Goal: Task Accomplishment & Management: Complete application form

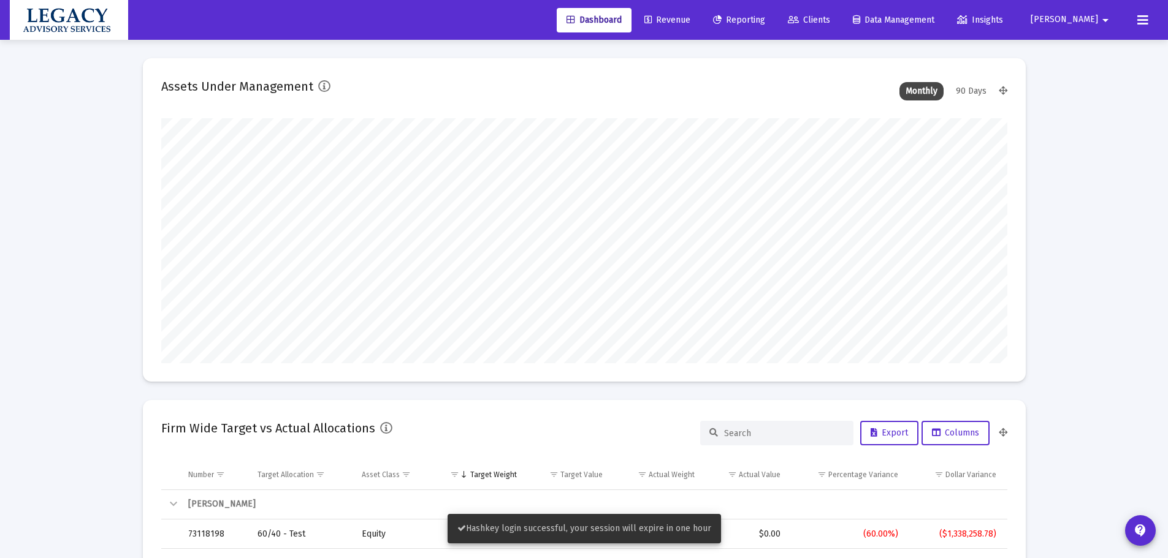
scroll to position [245, 455]
type input "[DATE]"
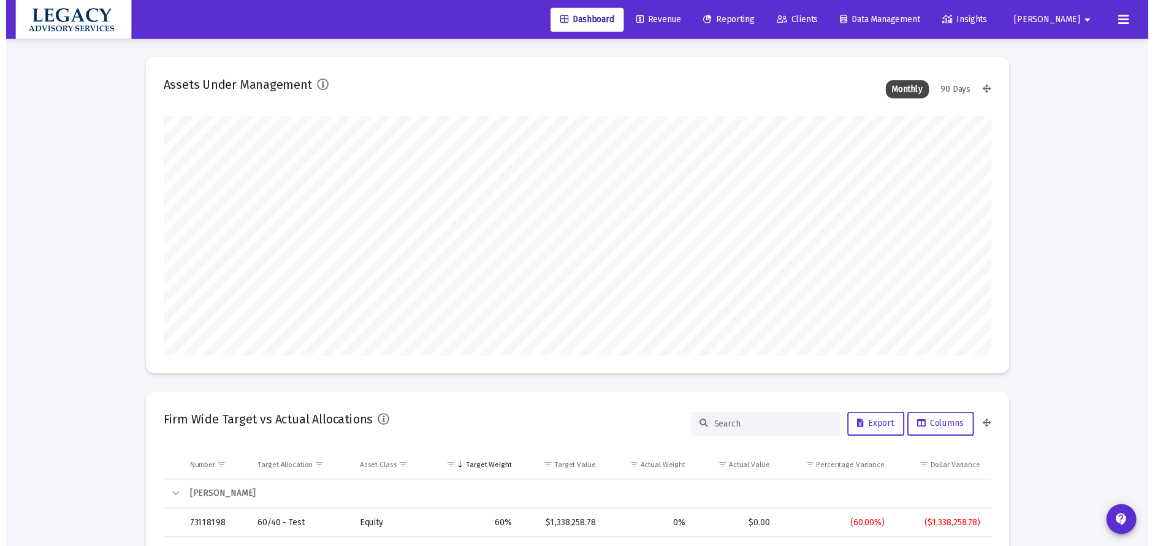
scroll to position [245, 395]
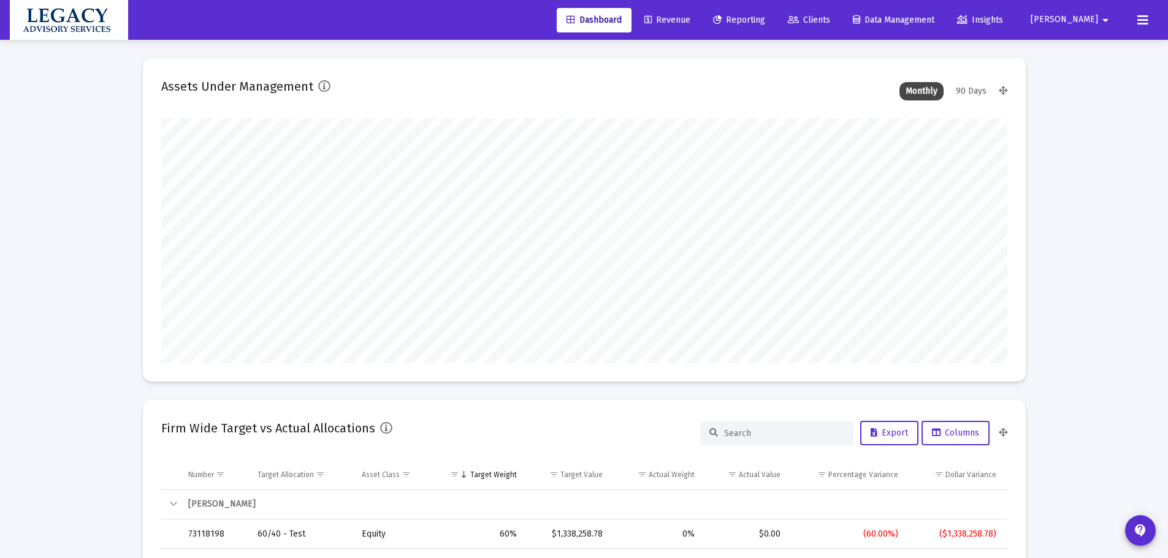
click at [830, 23] on span "Clients" at bounding box center [809, 20] width 42 height 10
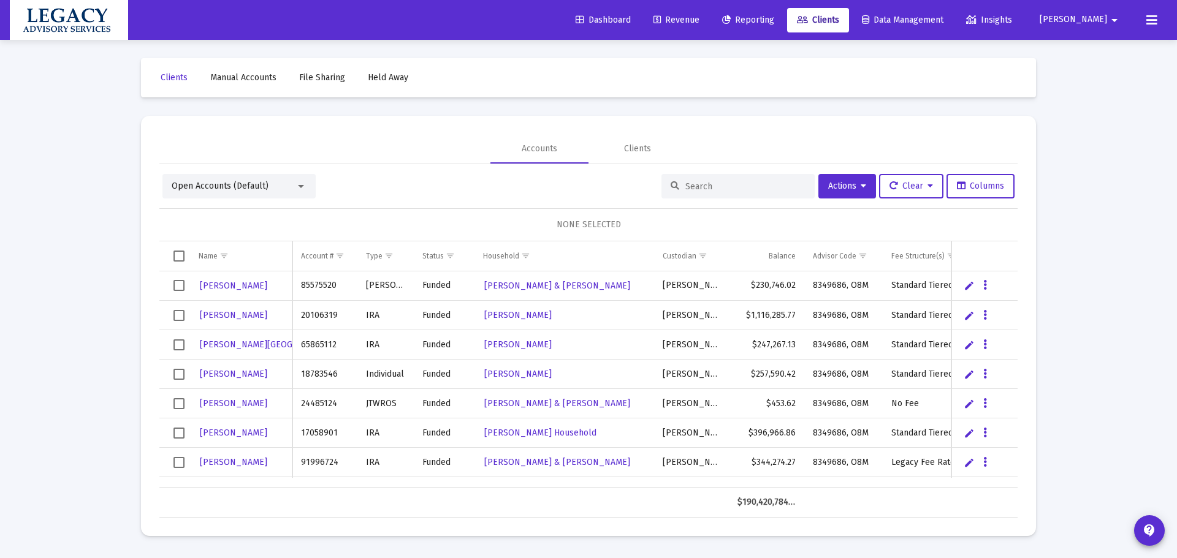
click at [227, 70] on link "Manual Accounts" at bounding box center [243, 78] width 86 height 25
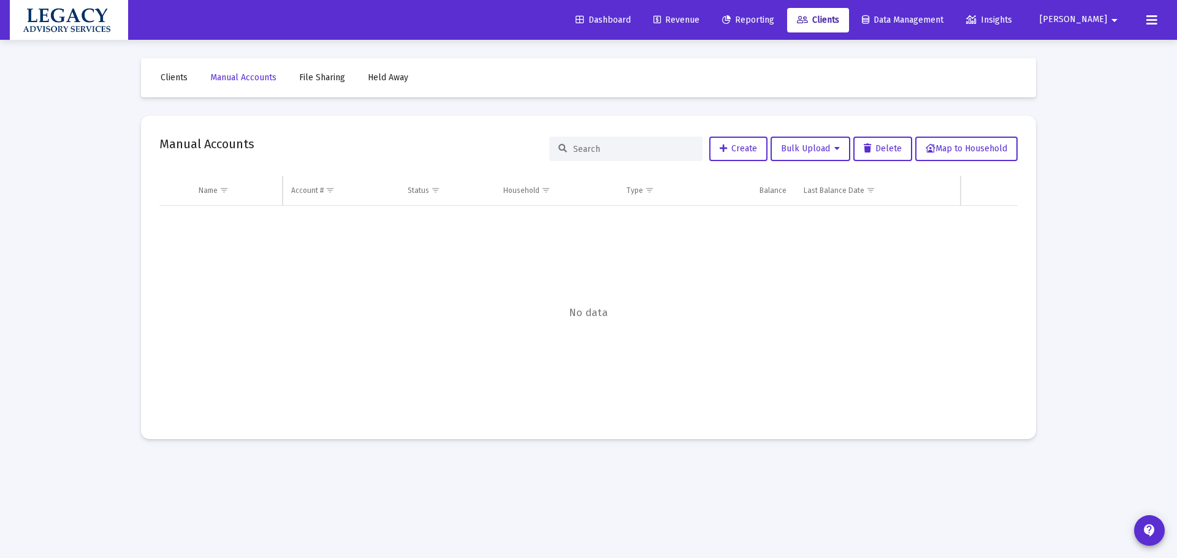
click at [628, 148] on input at bounding box center [633, 149] width 120 height 10
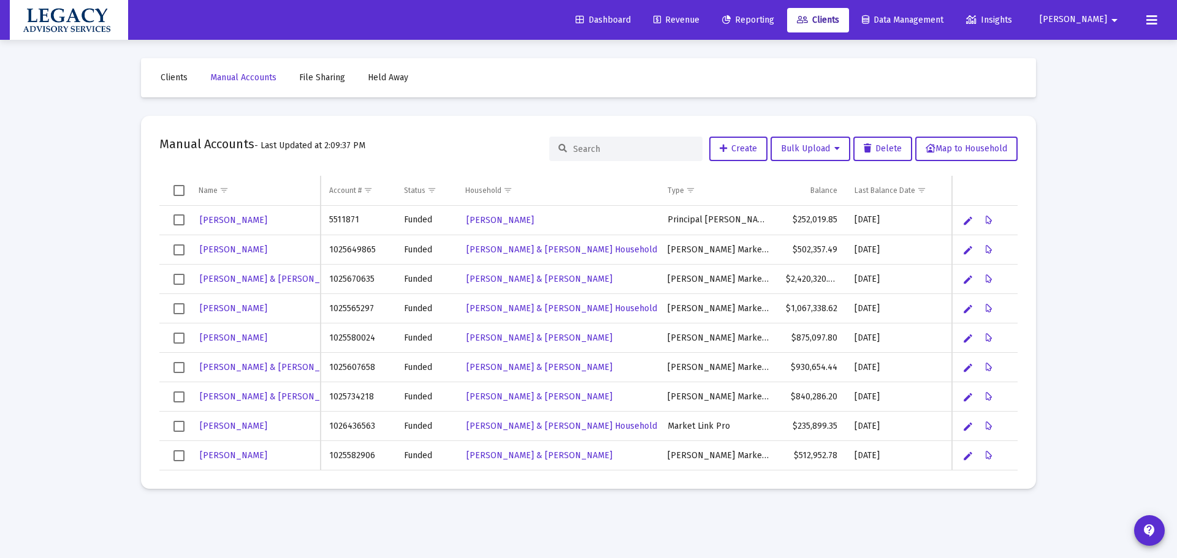
click at [618, 143] on div at bounding box center [625, 149] width 153 height 25
click at [615, 144] on input at bounding box center [633, 149] width 120 height 10
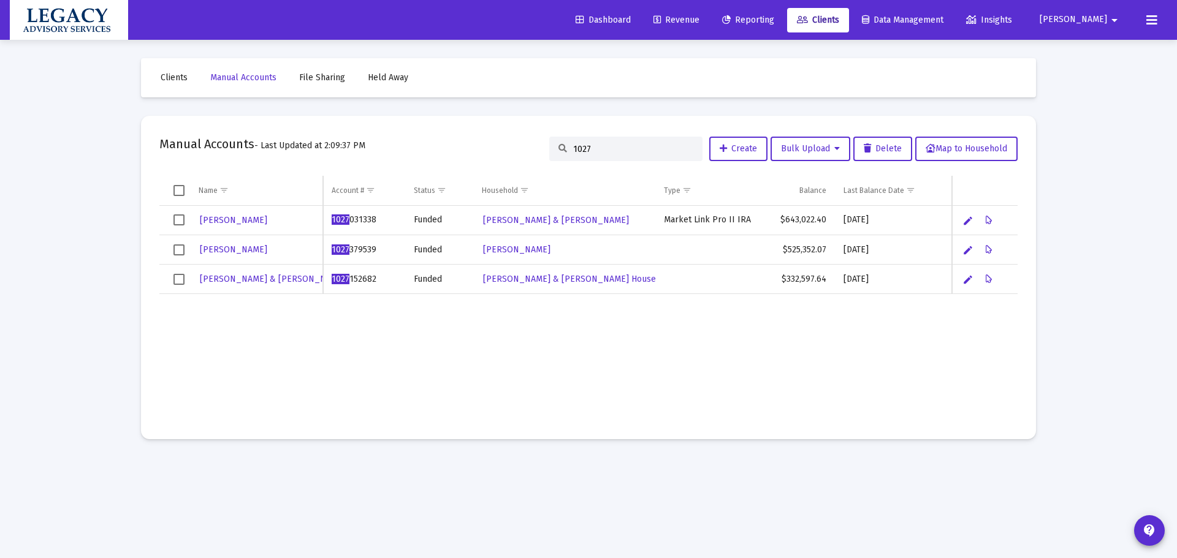
type input "1027"
click at [180, 75] on span "Clients" at bounding box center [174, 77] width 27 height 10
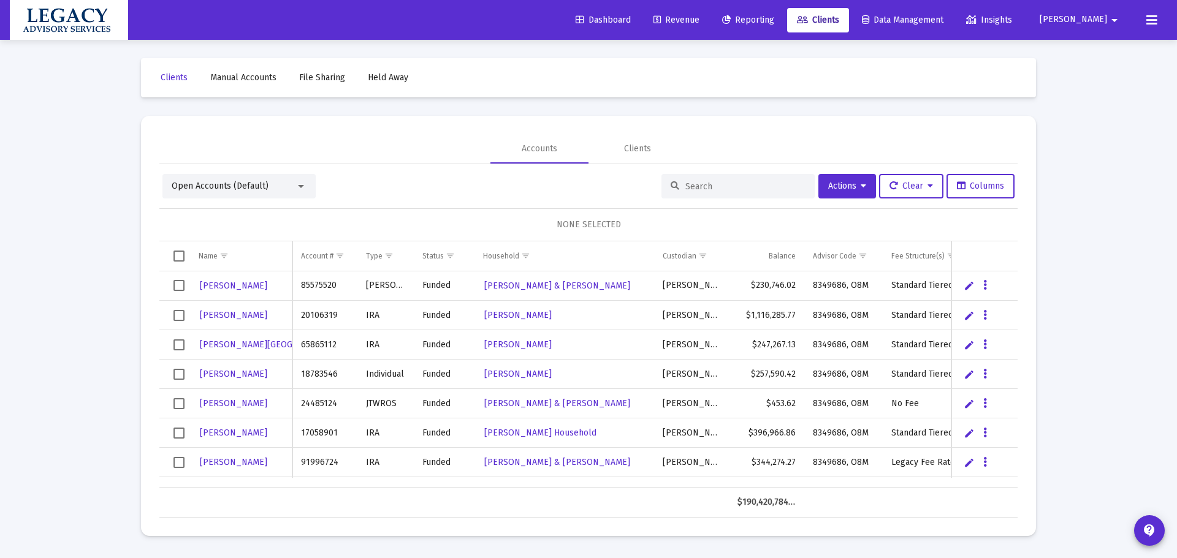
click at [718, 190] on input at bounding box center [745, 186] width 120 height 10
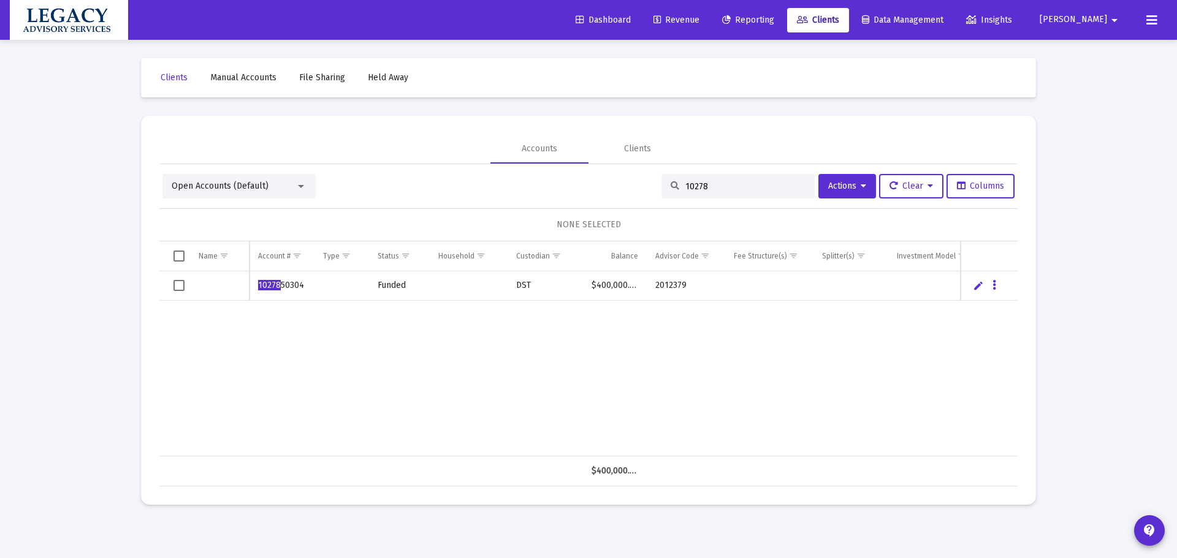
type input "10278"
click at [295, 187] on div at bounding box center [300, 186] width 11 height 10
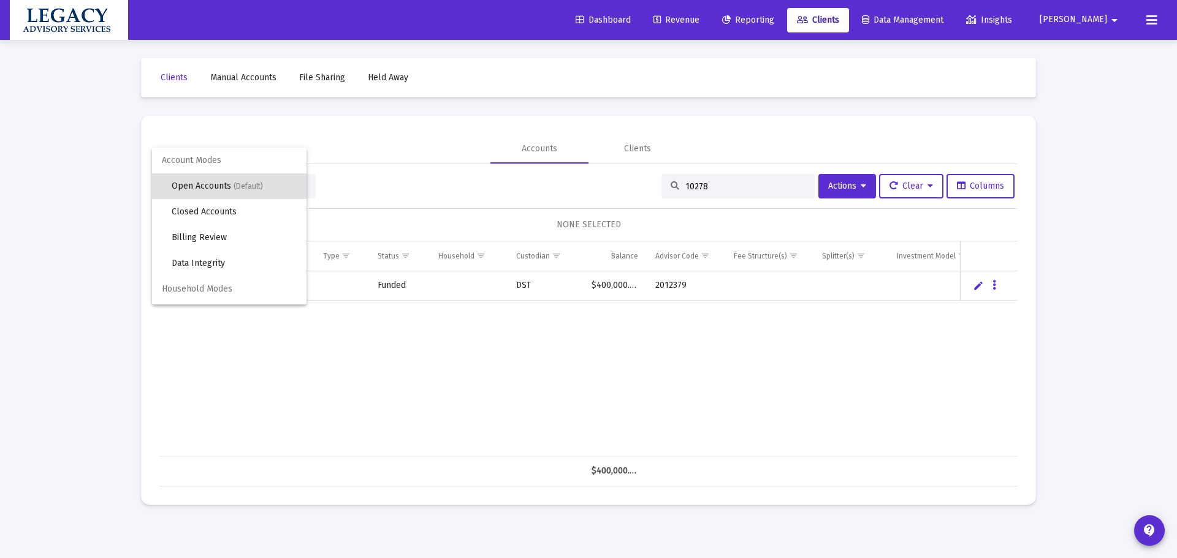
click at [417, 410] on div at bounding box center [588, 279] width 1177 height 558
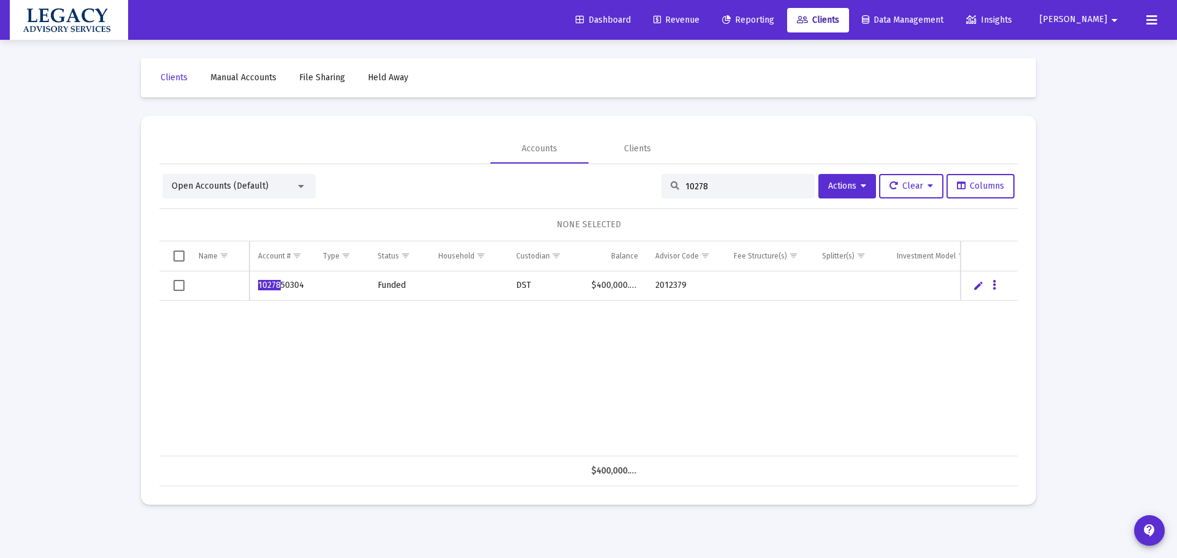
click at [264, 75] on span "Manual Accounts" at bounding box center [243, 77] width 66 height 10
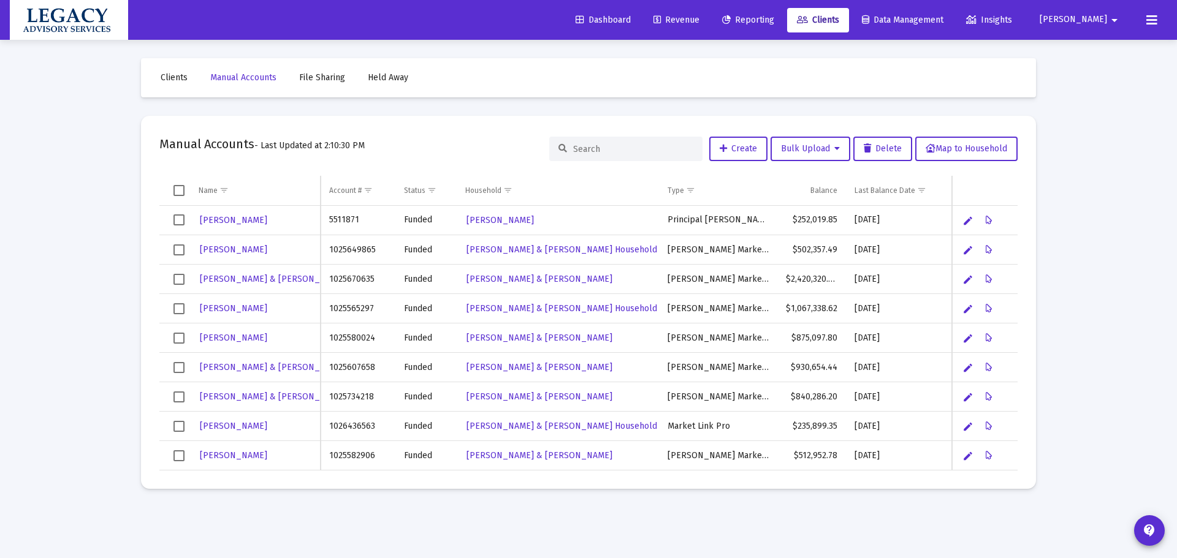
click at [624, 145] on input at bounding box center [633, 149] width 120 height 10
click at [758, 150] on button "Create" at bounding box center [738, 149] width 58 height 25
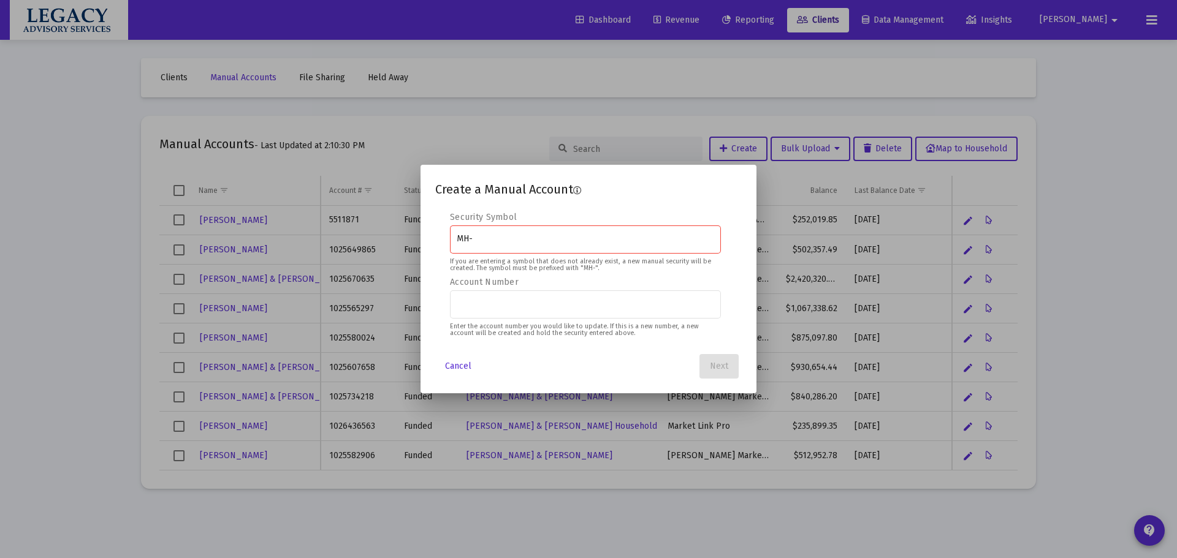
click at [570, 247] on div "MH-" at bounding box center [586, 239] width 258 height 30
click at [560, 245] on div "MH-" at bounding box center [586, 239] width 258 height 30
click at [550, 241] on input "MH-" at bounding box center [586, 239] width 258 height 10
click at [549, 240] on input "MH-" at bounding box center [586, 239] width 258 height 10
type input "MH-LAS"
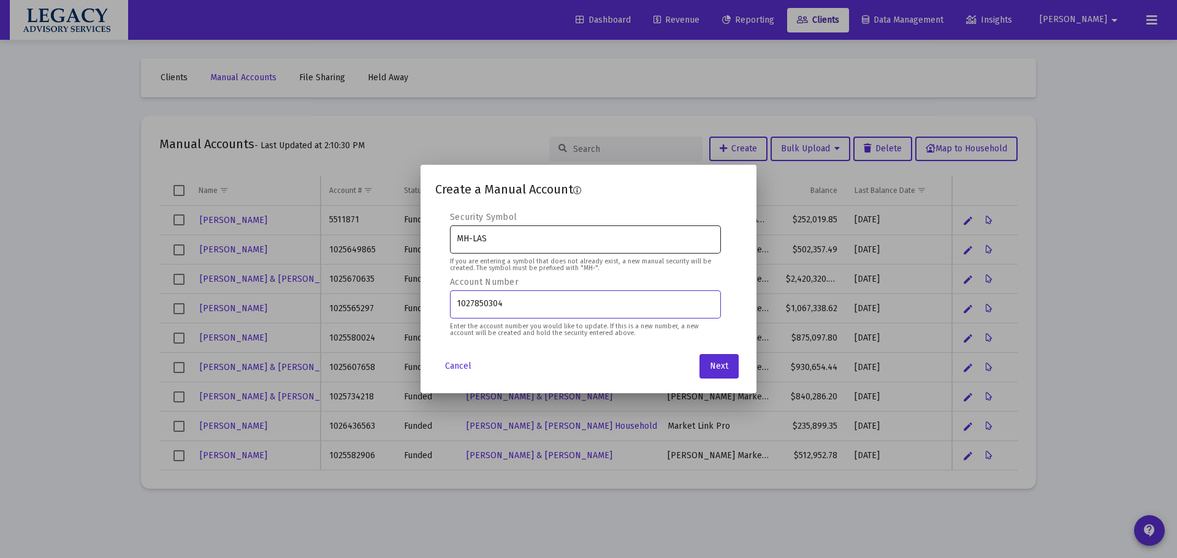
type input "1027850304"
click at [555, 310] on div "1027850304" at bounding box center [586, 304] width 258 height 30
click at [554, 310] on div "1027850304" at bounding box center [586, 304] width 258 height 30
click at [546, 301] on input "1027850304" at bounding box center [586, 304] width 258 height 10
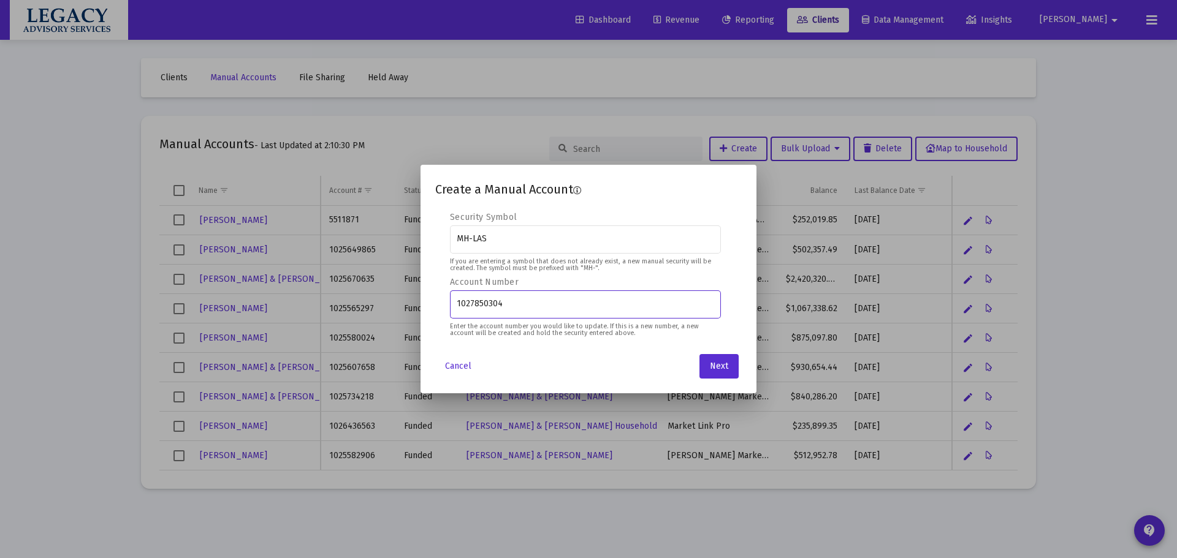
click at [525, 301] on input "1027850304" at bounding box center [586, 304] width 258 height 10
click at [721, 362] on span "Next" at bounding box center [719, 366] width 18 height 10
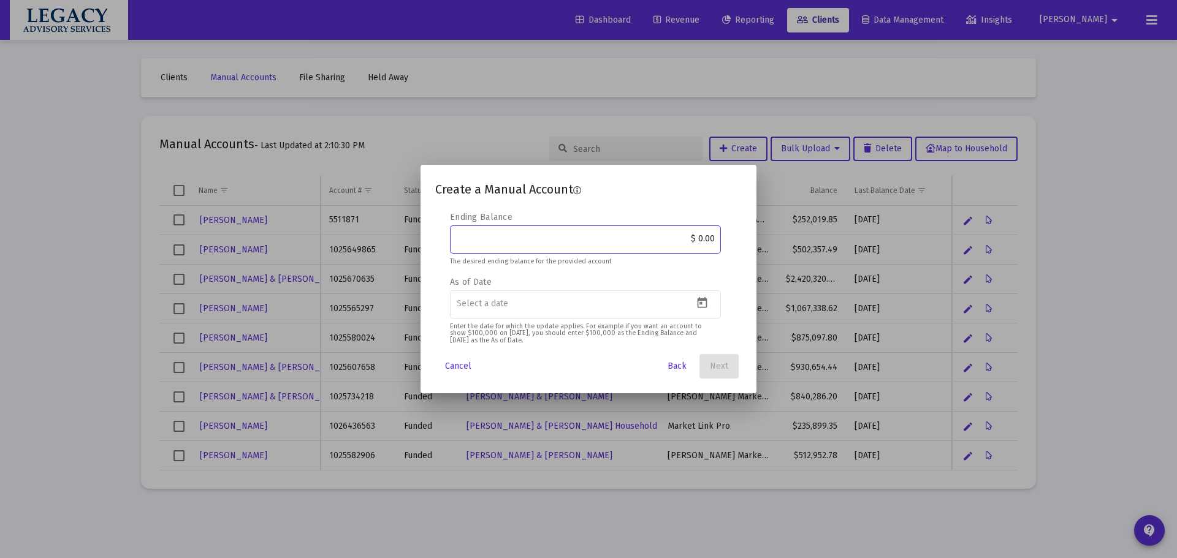
click at [693, 237] on input "$ 0.00" at bounding box center [586, 239] width 258 height 10
click at [714, 239] on input "$ 0.00" at bounding box center [586, 239] width 258 height 10
type input "$ 400,000.00"
click at [702, 303] on icon "Open calendar" at bounding box center [703, 302] width 10 height 11
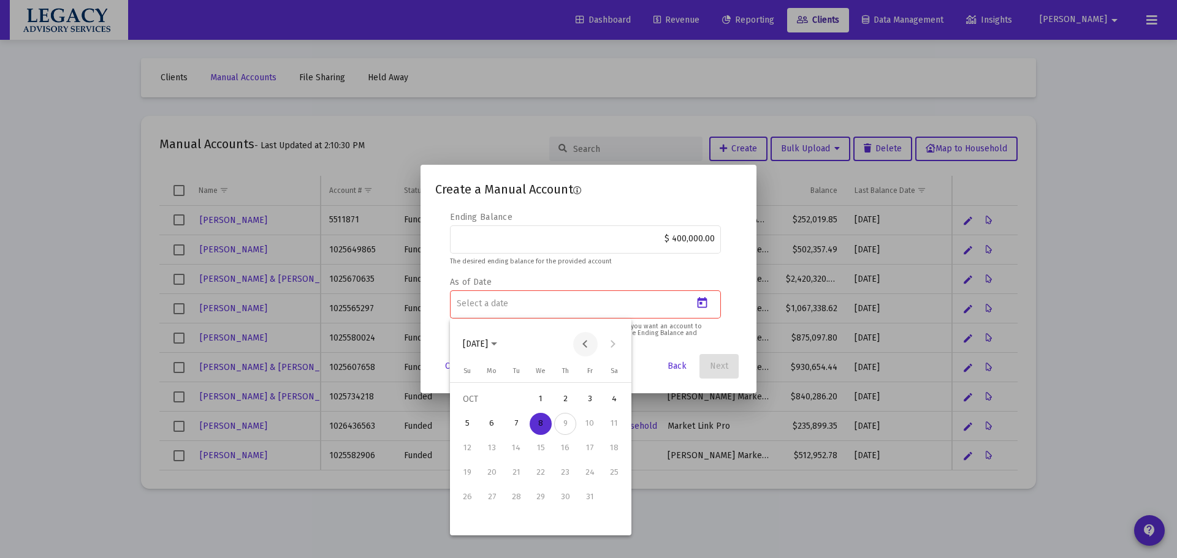
click at [584, 344] on button "Previous month" at bounding box center [585, 344] width 25 height 25
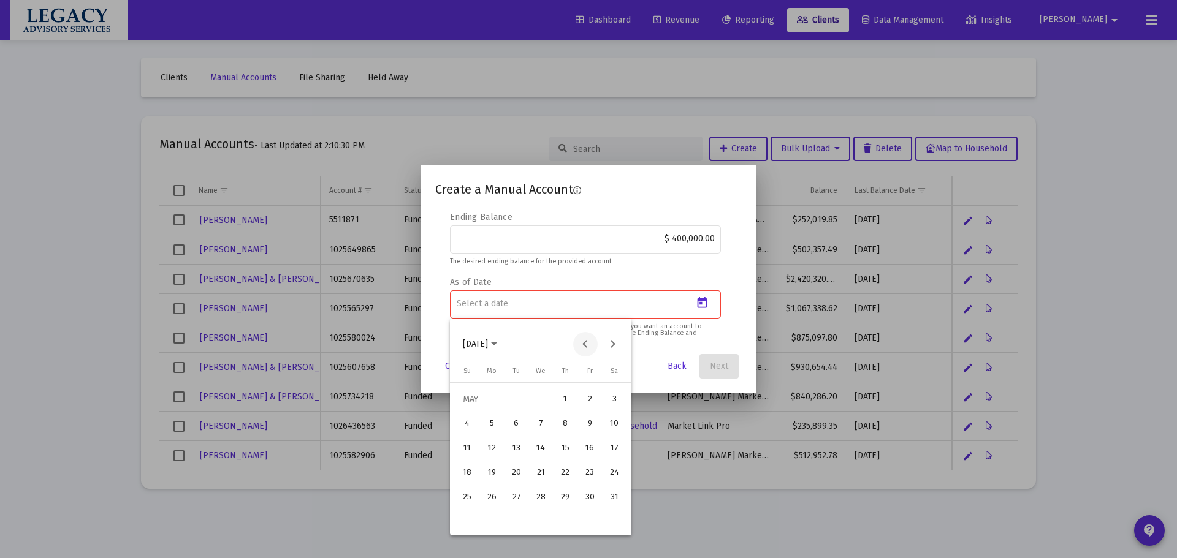
click at [582, 344] on button "Previous month" at bounding box center [585, 344] width 25 height 25
click at [494, 441] on div "7" at bounding box center [492, 449] width 22 height 22
type input "[DATE]"
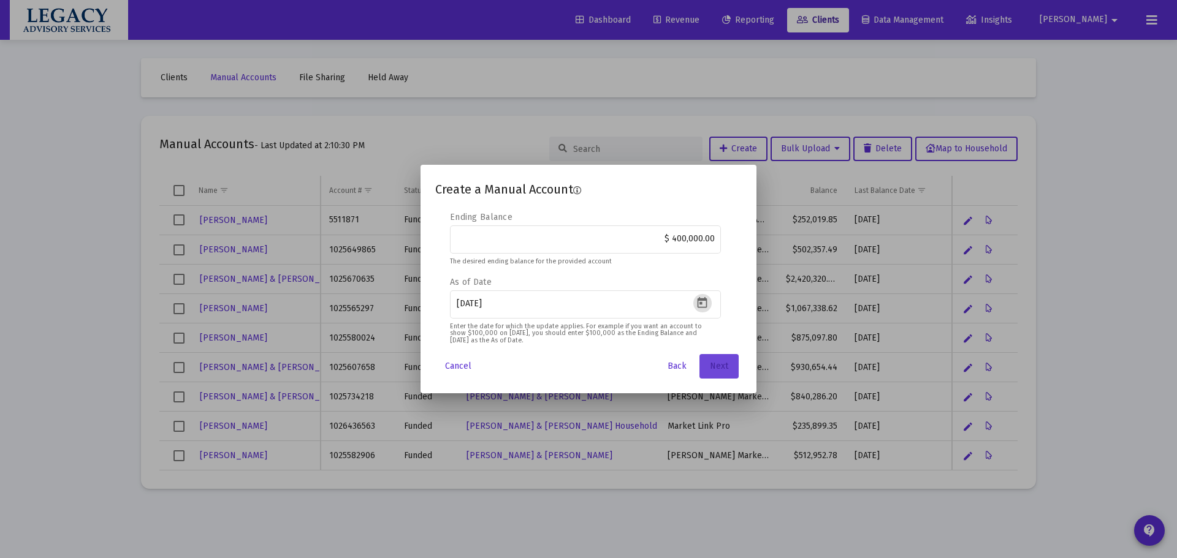
click at [721, 368] on span "Next" at bounding box center [719, 366] width 18 height 10
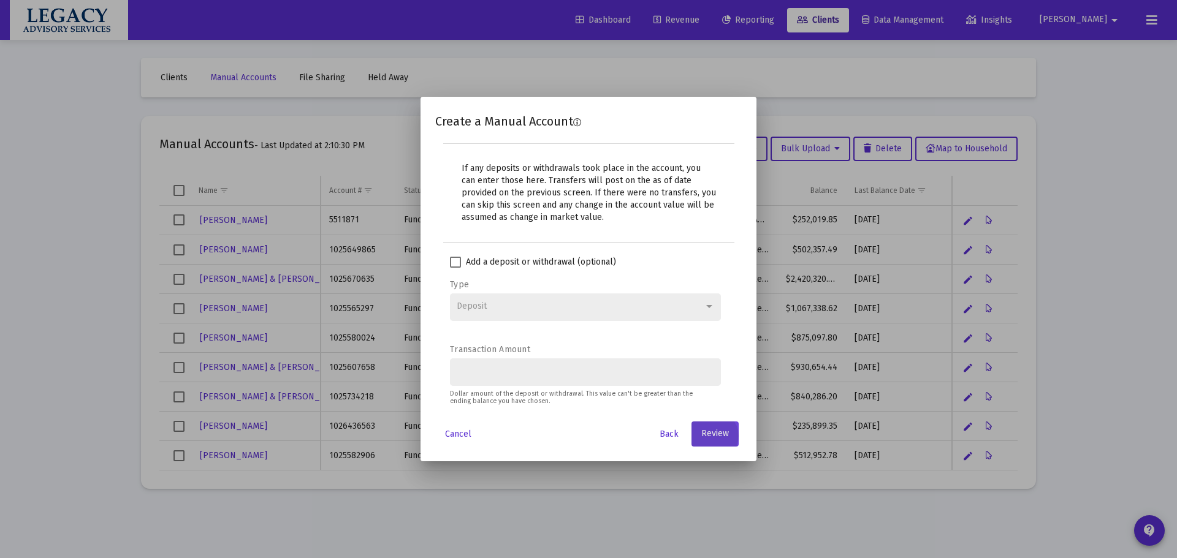
click at [707, 429] on span "Review" at bounding box center [715, 434] width 28 height 10
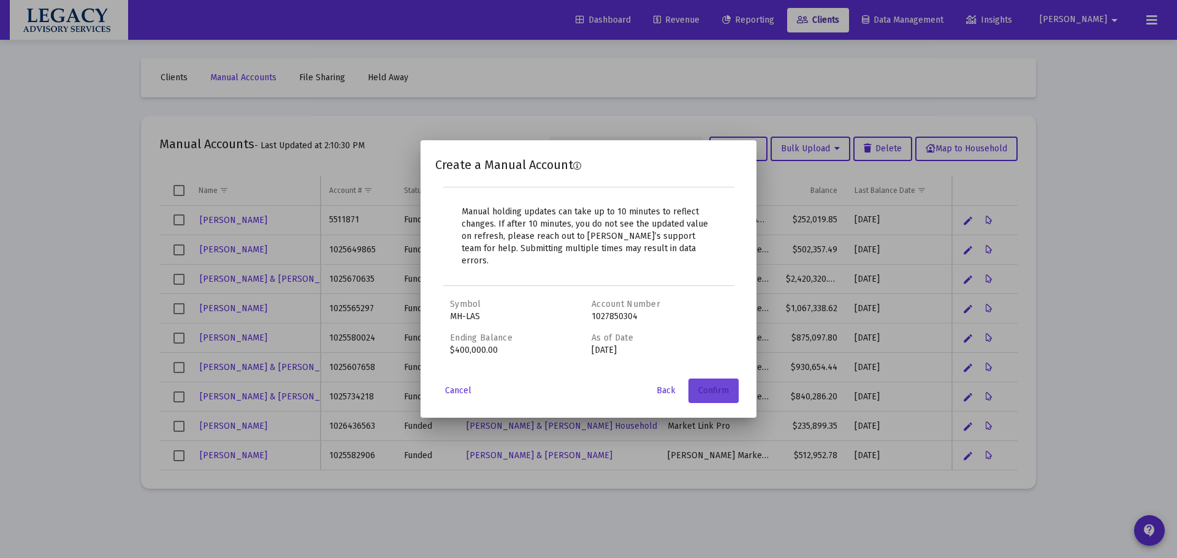
click at [719, 386] on span "Confirm" at bounding box center [713, 391] width 31 height 10
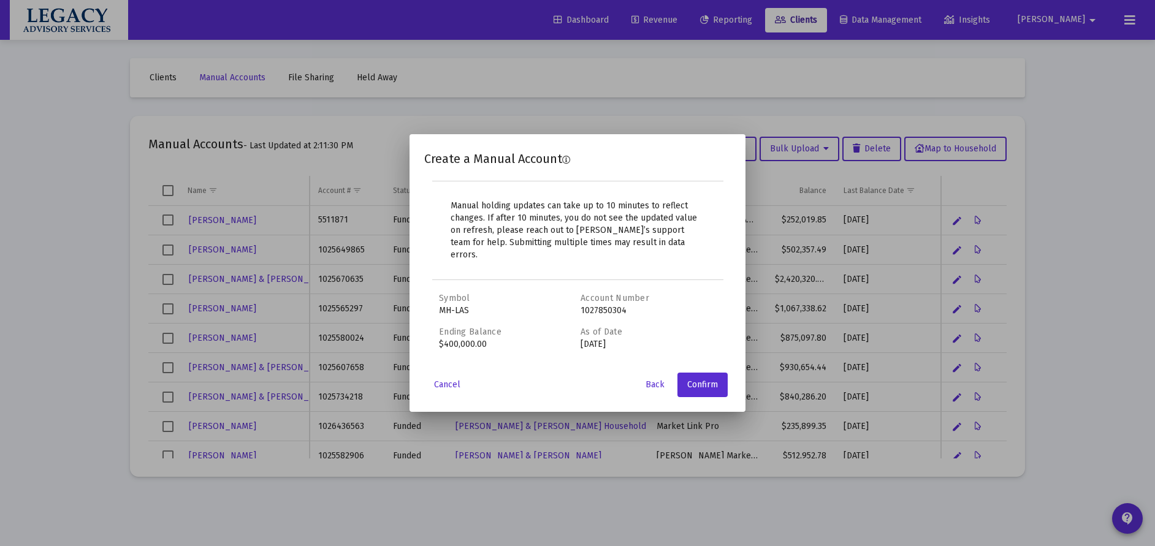
click at [600, 305] on div "Account Number 1027850304" at bounding box center [646, 304] width 132 height 25
copy div "1027850304"
click at [590, 293] on label "Account Number" at bounding box center [614, 298] width 69 height 10
click at [704, 380] on span "Confirm" at bounding box center [702, 384] width 31 height 10
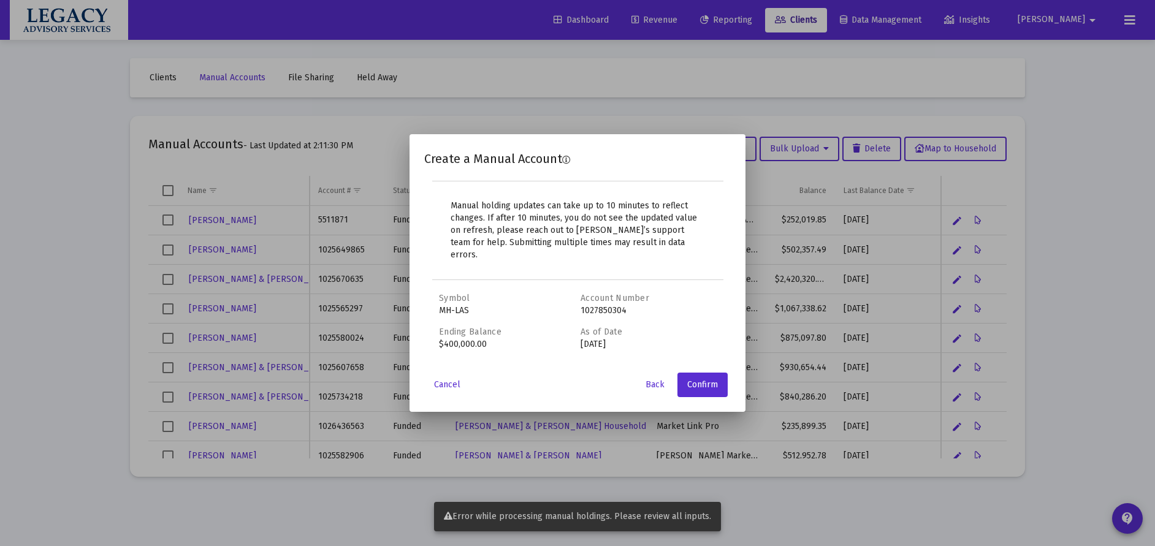
drag, startPoint x: 472, startPoint y: 512, endPoint x: 715, endPoint y: 521, distance: 243.5
click at [715, 521] on snack-bar-container "Error while processing manual holdings. Please review all inputs." at bounding box center [577, 516] width 287 height 29
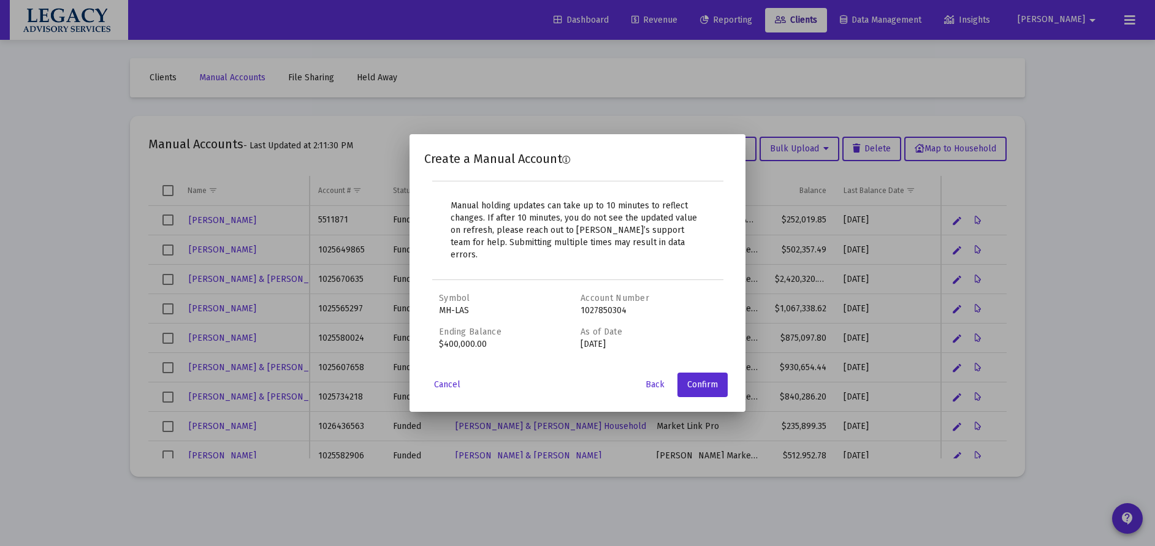
drag, startPoint x: 626, startPoint y: 337, endPoint x: 571, endPoint y: 330, distance: 55.5
click at [573, 330] on div "Symbol MH-LAS Account Number 1027850304 Ending Balance $400,000.00 As of Date […" at bounding box center [577, 321] width 277 height 58
click at [558, 326] on div "Ending Balance $400,000.00" at bounding box center [505, 338] width 132 height 25
drag, startPoint x: 495, startPoint y: 336, endPoint x: 421, endPoint y: 336, distance: 73.6
click at [421, 336] on mat-dialog-content "Manual holding updates can take up to 10 minutes to reflect changes. If after 1…" at bounding box center [577, 273] width 336 height 185
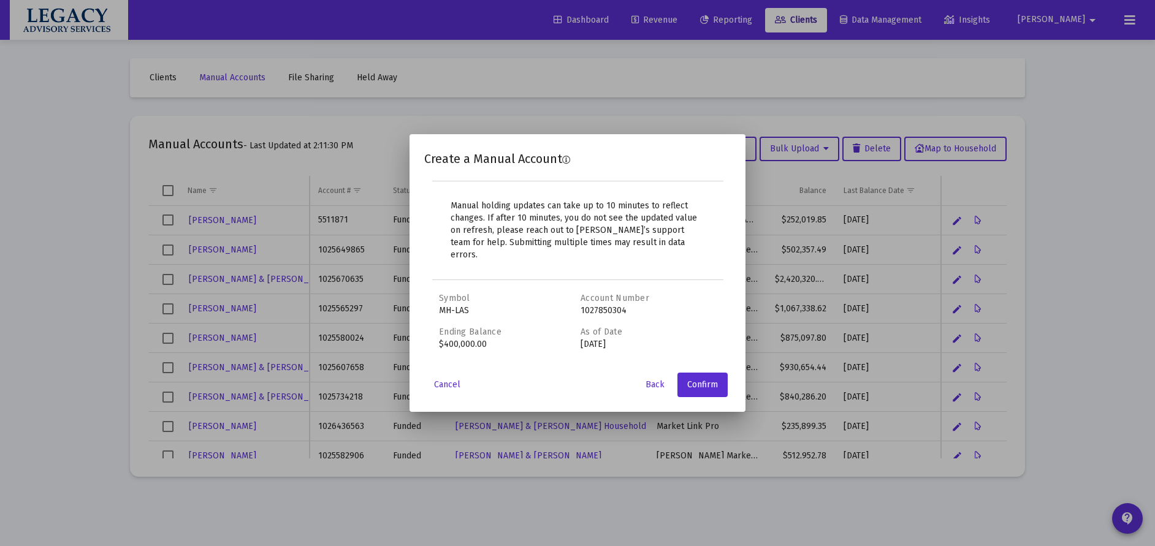
click at [451, 334] on div "Ending Balance $400,000.00" at bounding box center [505, 338] width 132 height 25
drag, startPoint x: 443, startPoint y: 326, endPoint x: 502, endPoint y: 340, distance: 60.5
click at [502, 340] on div "Security Symbol MH-LAS If you are entering a symbol that does not already exist…" at bounding box center [577, 328] width 306 height 73
drag, startPoint x: 425, startPoint y: 169, endPoint x: 583, endPoint y: 165, distance: 158.2
click at [583, 165] on div "Create a Manual Account" at bounding box center [577, 159] width 306 height 20
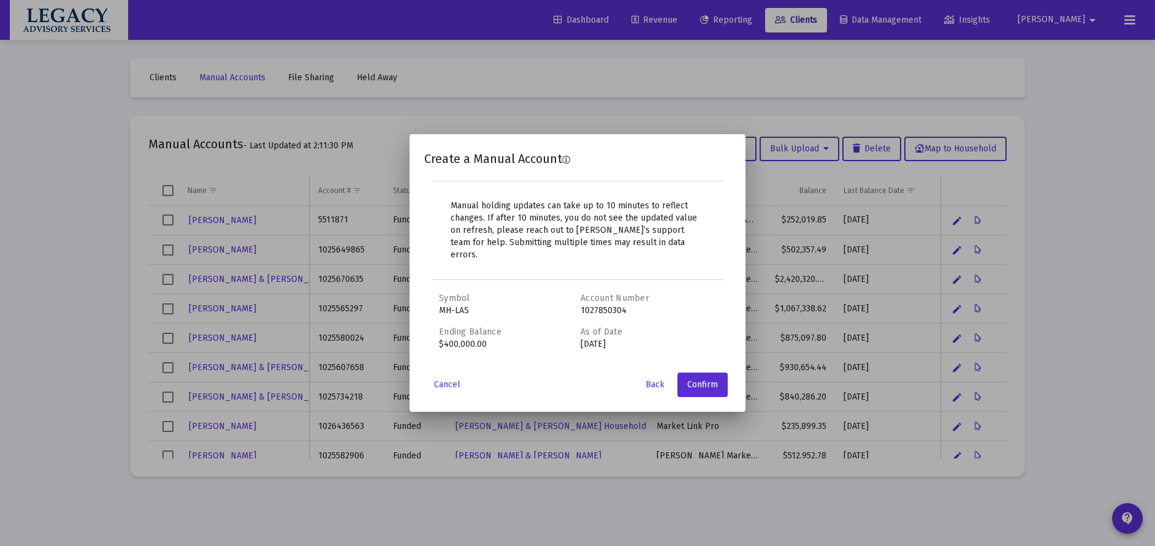
drag, startPoint x: 582, startPoint y: 301, endPoint x: 644, endPoint y: 302, distance: 61.9
click at [644, 302] on div "Account Number 1027850304" at bounding box center [646, 304] width 132 height 25
click at [596, 305] on div "Account Number 1027850304" at bounding box center [646, 304] width 132 height 25
click at [600, 302] on div "Account Number 1027850304" at bounding box center [646, 304] width 132 height 25
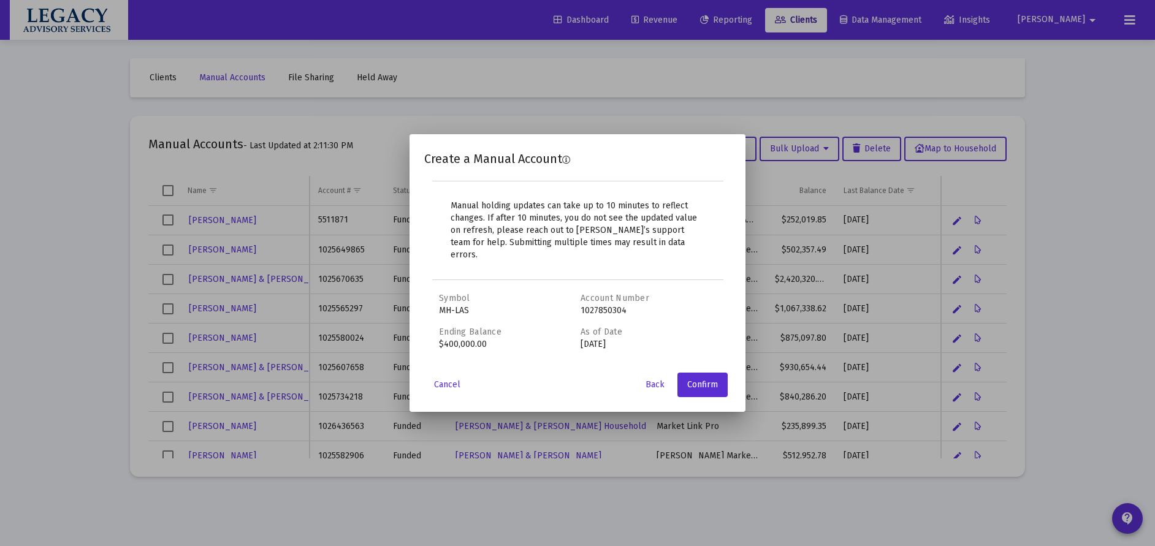
copy div "1027850304"
click at [451, 379] on span "Cancel" at bounding box center [447, 384] width 26 height 10
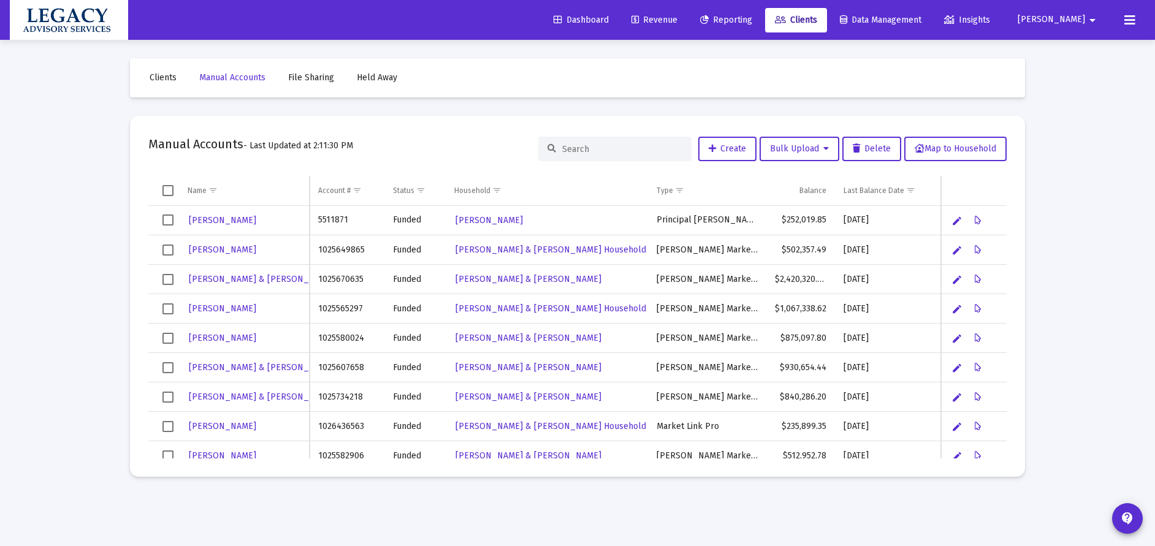
click at [173, 78] on span "Clients" at bounding box center [163, 77] width 27 height 10
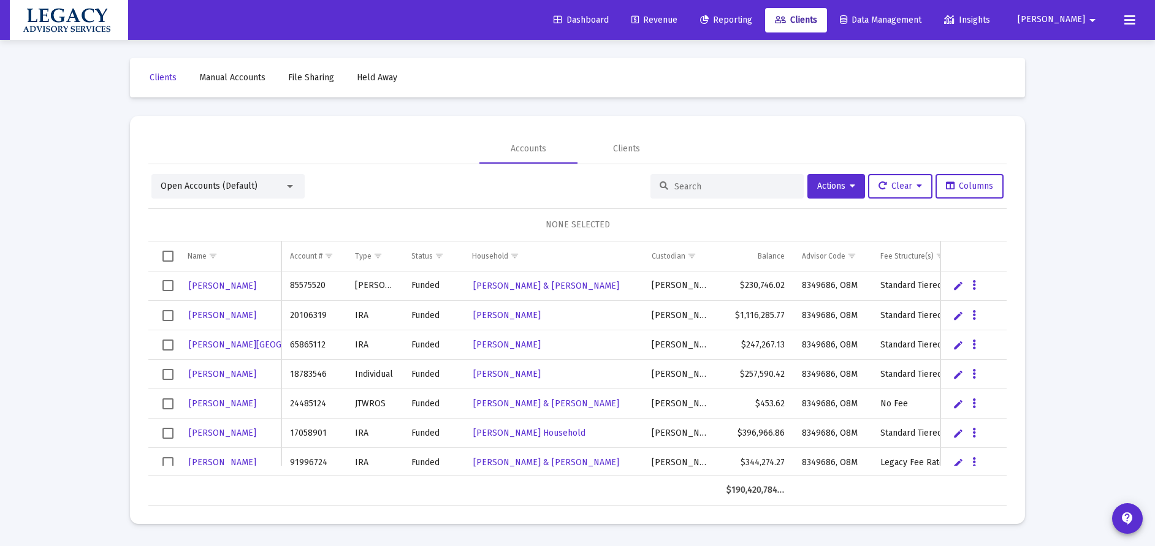
click at [685, 185] on input at bounding box center [734, 186] width 120 height 10
paste input "1027850304"
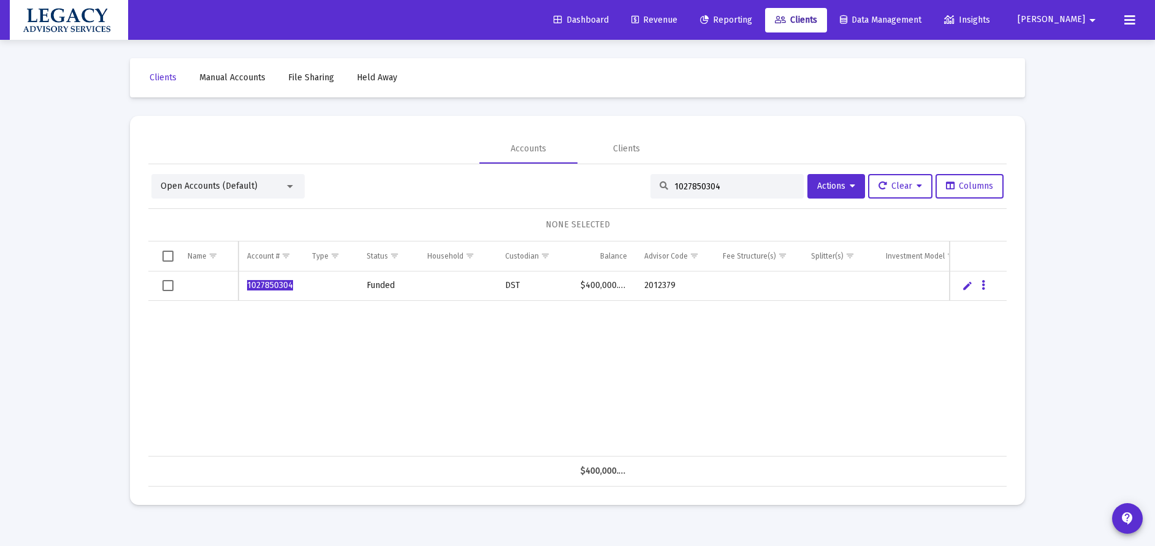
type input "1027850304"
click at [223, 78] on span "Manual Accounts" at bounding box center [232, 77] width 66 height 10
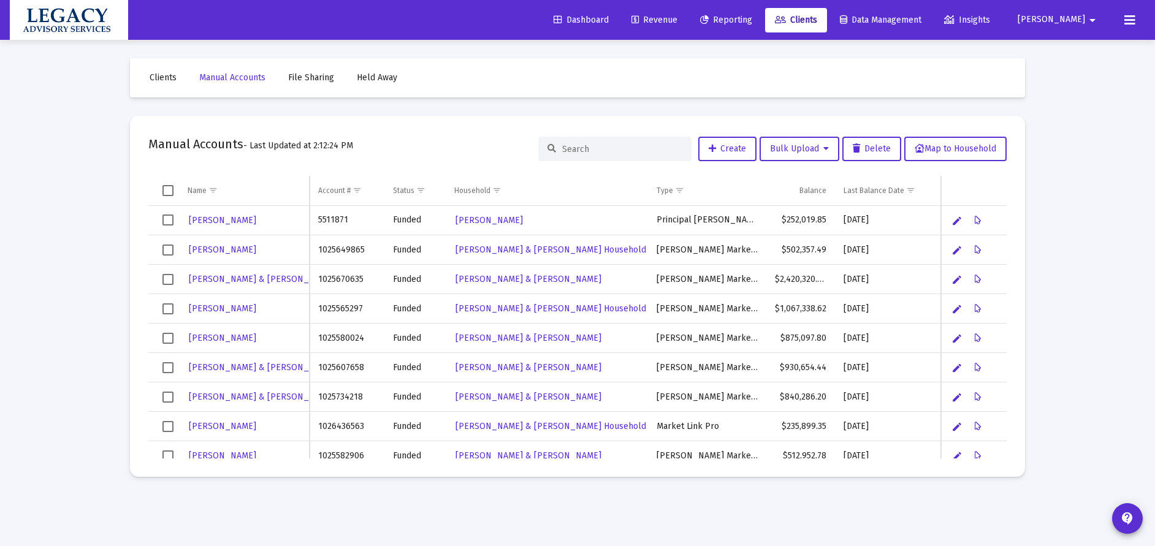
click at [620, 147] on input at bounding box center [622, 149] width 120 height 10
paste input "1027850304"
type input "1027850304"
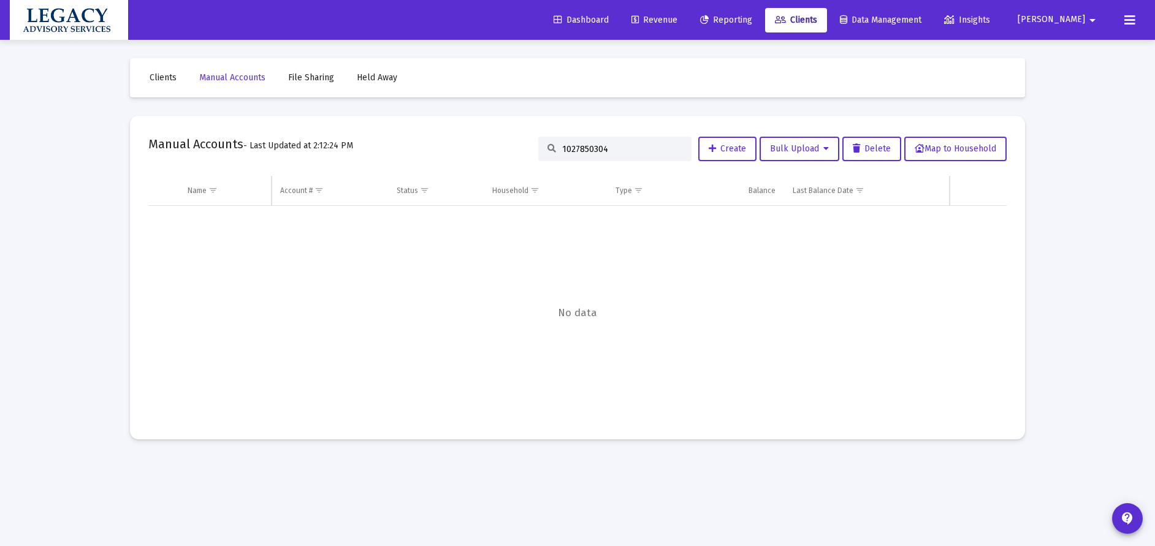
click at [587, 154] on input "1027850304" at bounding box center [622, 149] width 120 height 10
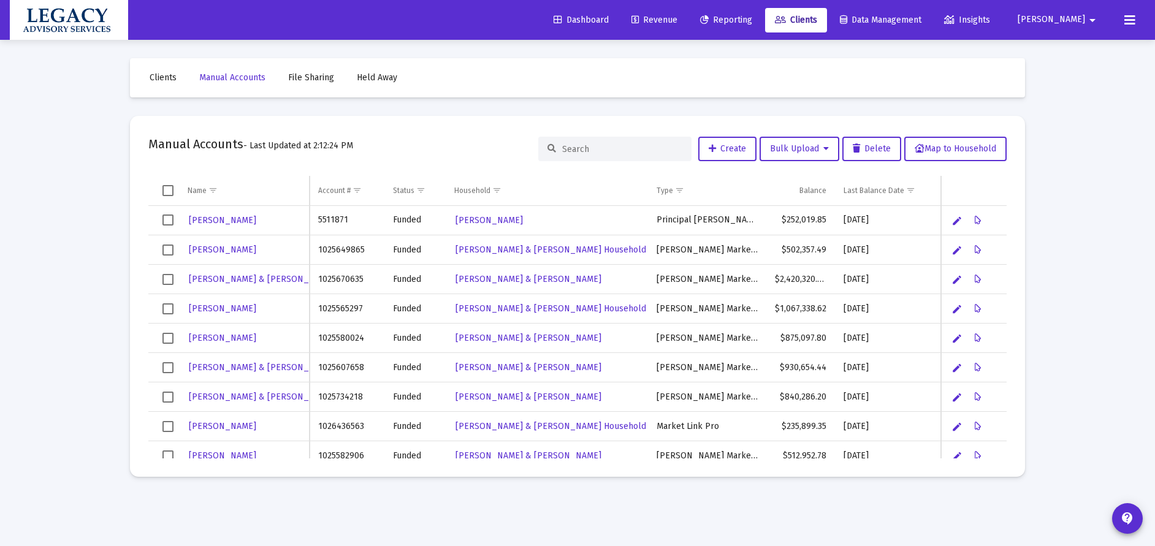
click at [170, 77] on span "Clients" at bounding box center [163, 77] width 27 height 10
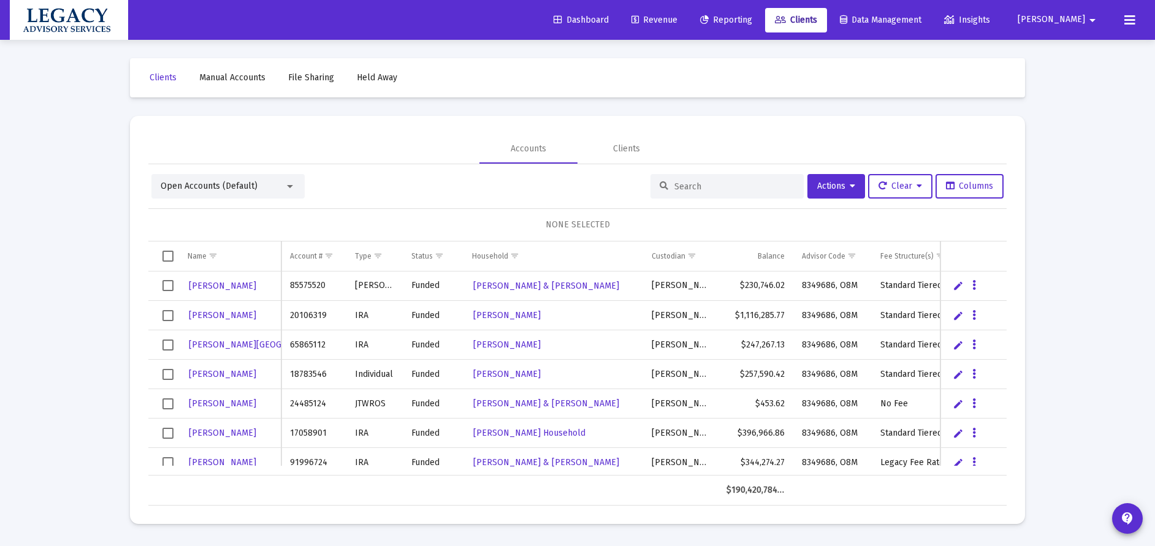
click at [687, 186] on input at bounding box center [734, 186] width 120 height 10
paste input "1027850304"
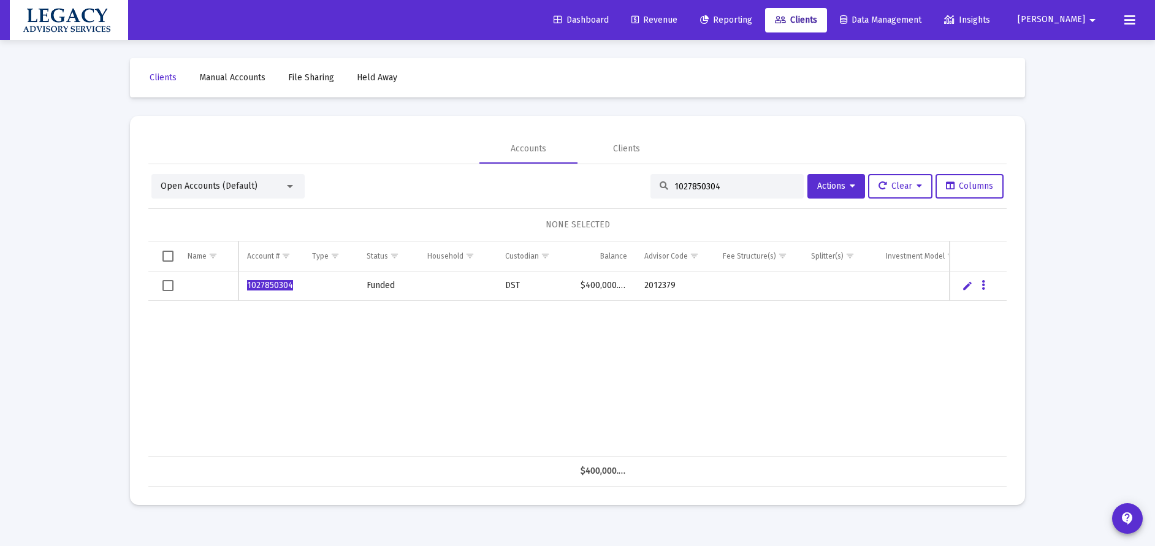
type input "1027850304"
click at [342, 370] on div "1027850304 Funded DST $400,000.00 2012379" at bounding box center [589, 364] width 883 height 185
click at [227, 78] on span "Manual Accounts" at bounding box center [232, 77] width 66 height 10
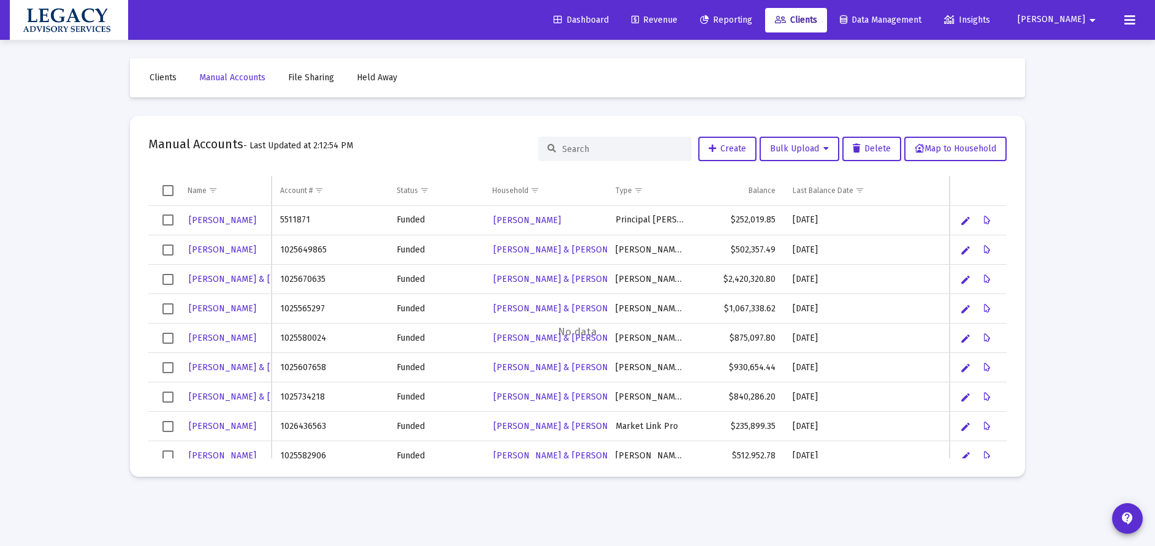
click at [595, 146] on input at bounding box center [622, 149] width 120 height 10
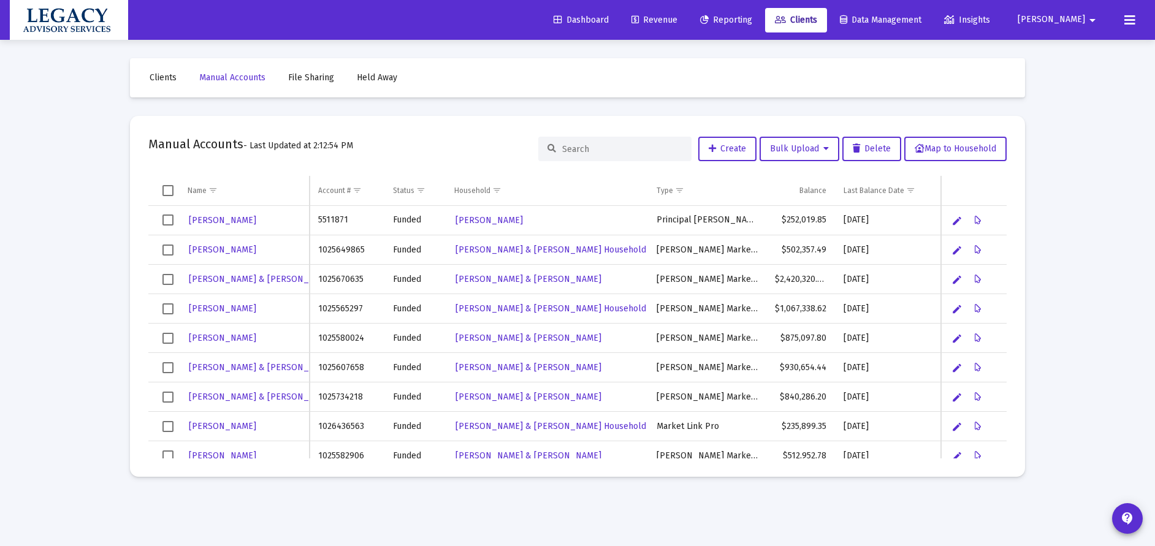
paste input "1027850304"
type input "1027850304"
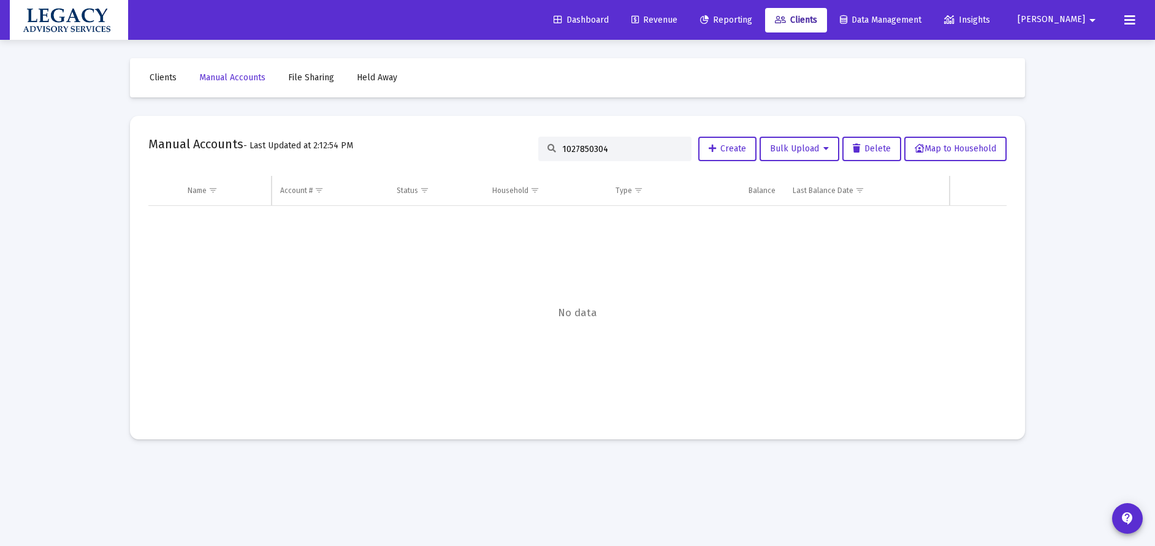
click at [583, 146] on input "1027850304" at bounding box center [622, 149] width 120 height 10
